Goal: Navigation & Orientation: Find specific page/section

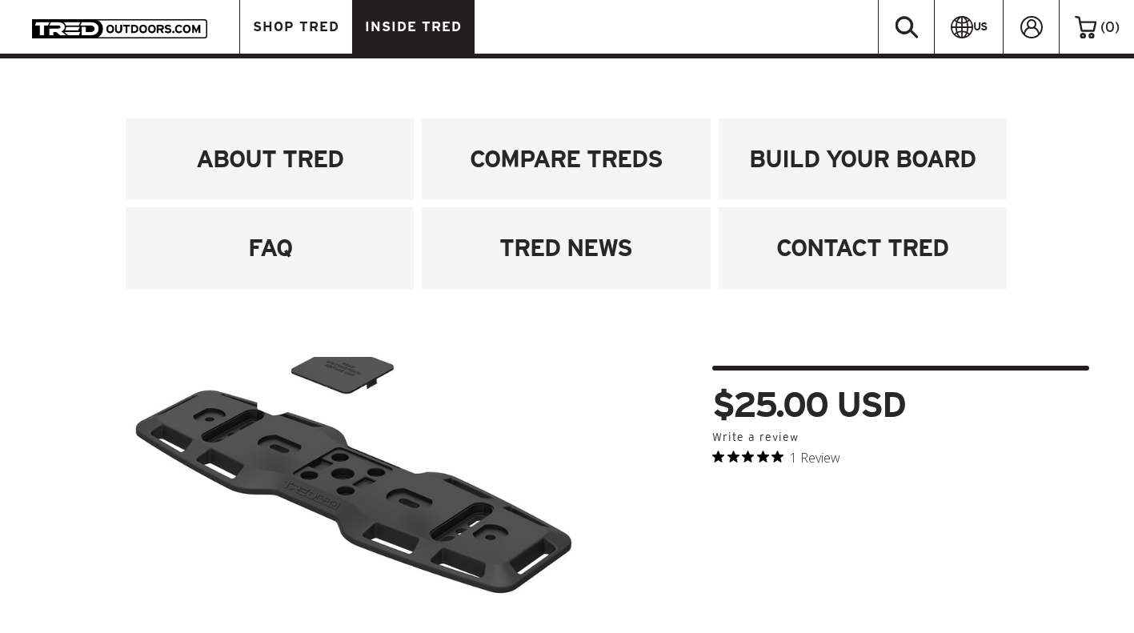
click at [420, 29] on span "INSIDE TRED" at bounding box center [413, 27] width 97 height 14
click at [407, 32] on span "INSIDE TRED" at bounding box center [413, 27] width 97 height 14
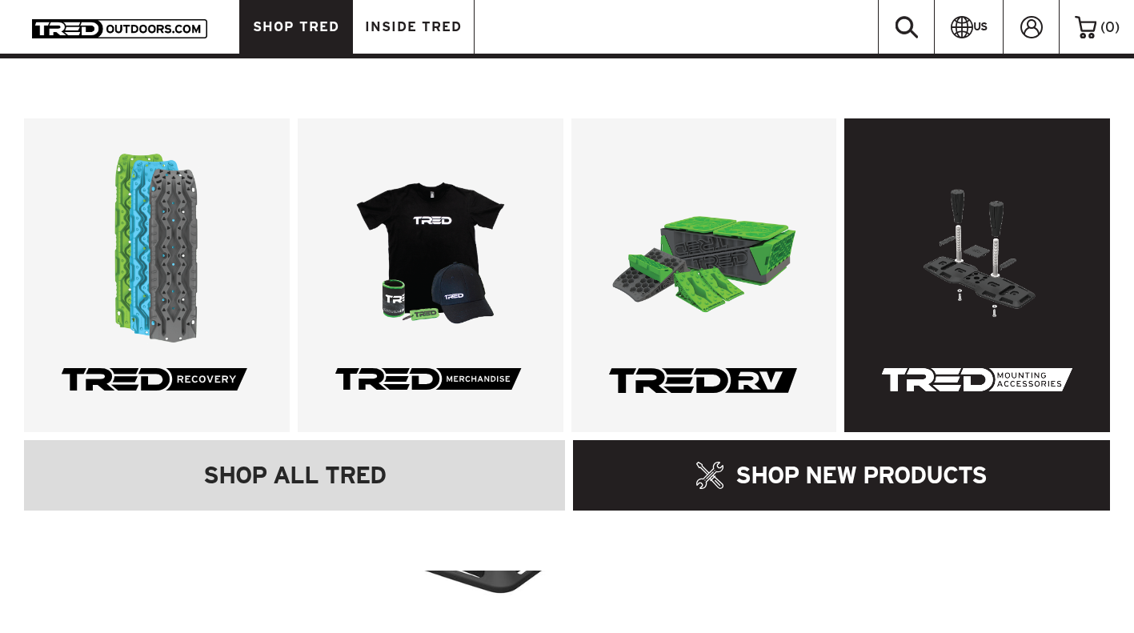
click at [957, 298] on link at bounding box center [977, 275] width 266 height 314
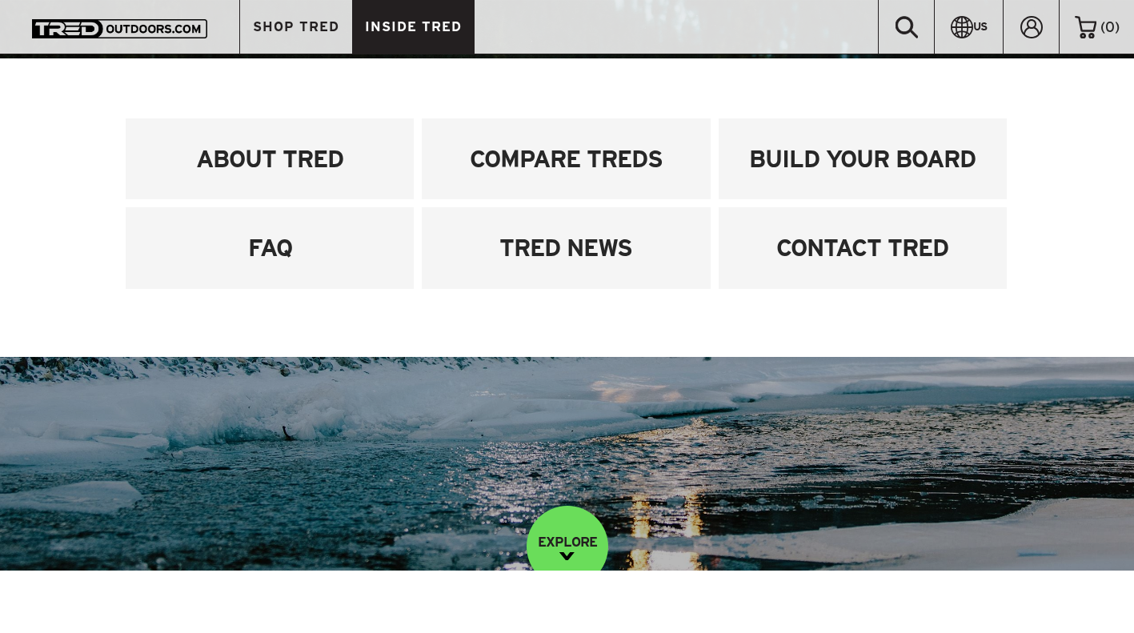
click at [74, 122] on div "ABOUT TRED COMPARE TREDS BUILD YOUR BOARD FAQ TRED NEWS CONTACT TRED" at bounding box center [567, 207] width 1134 height 298
